Goal: Information Seeking & Learning: Learn about a topic

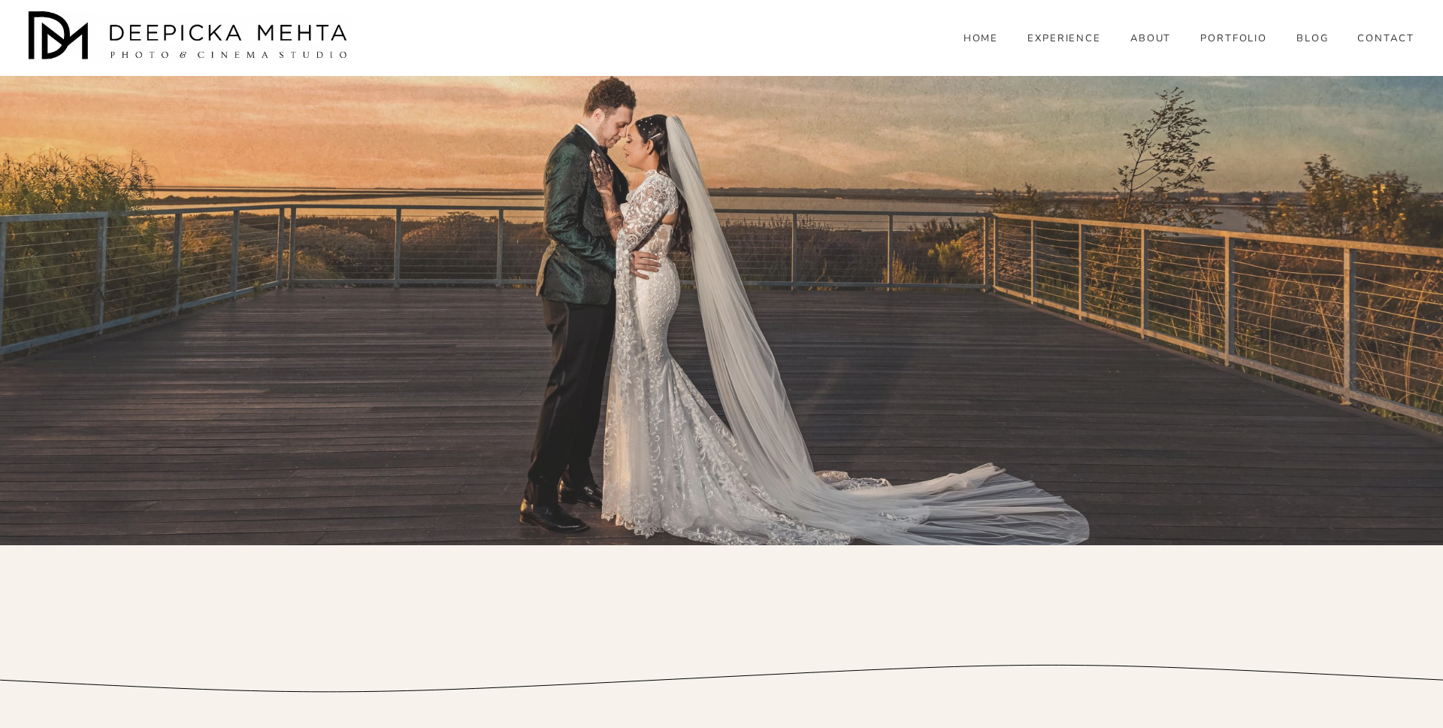
scroll to position [3496, 0]
